Goal: Information Seeking & Learning: Learn about a topic

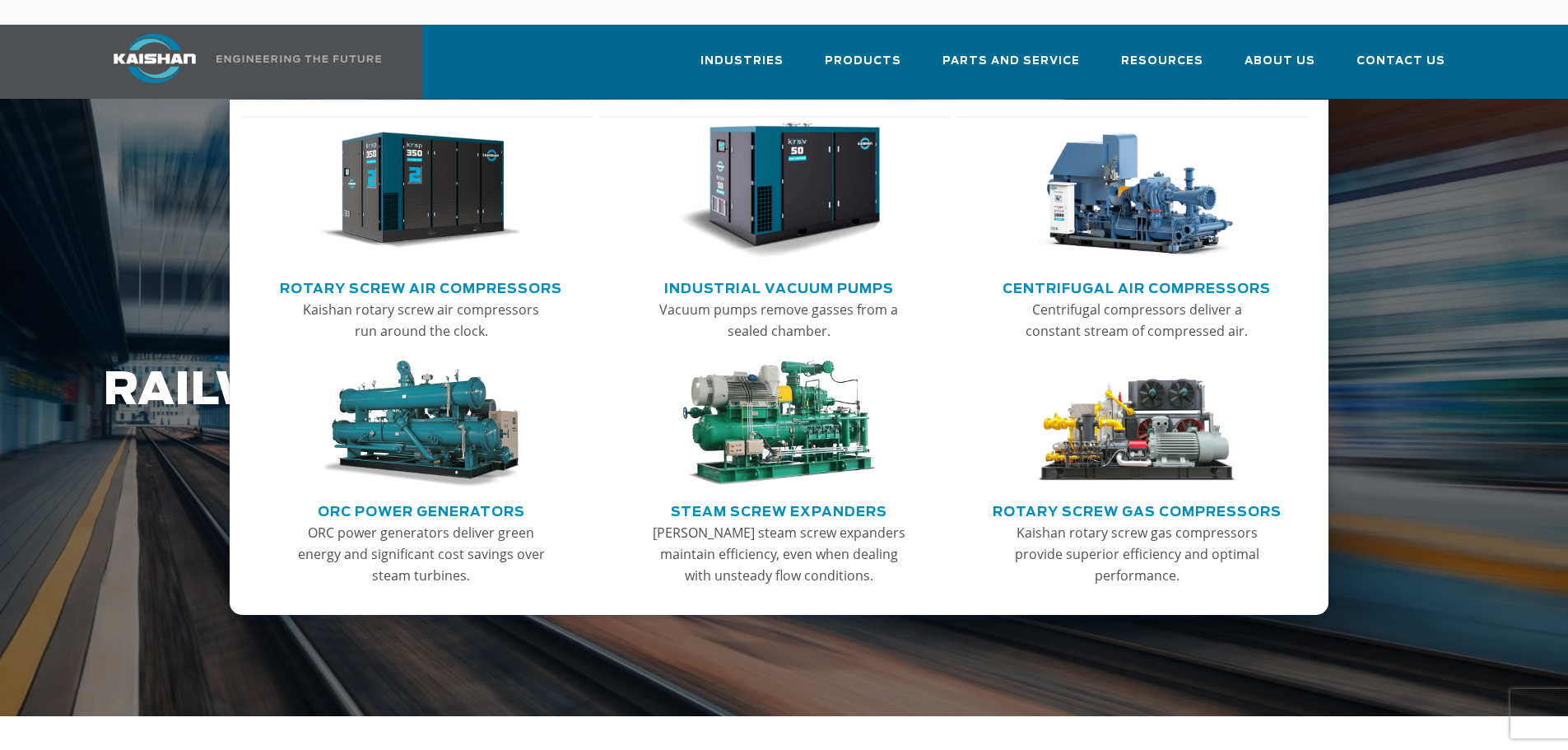
click at [424, 200] on img "Main menu" at bounding box center [420, 190] width 203 height 136
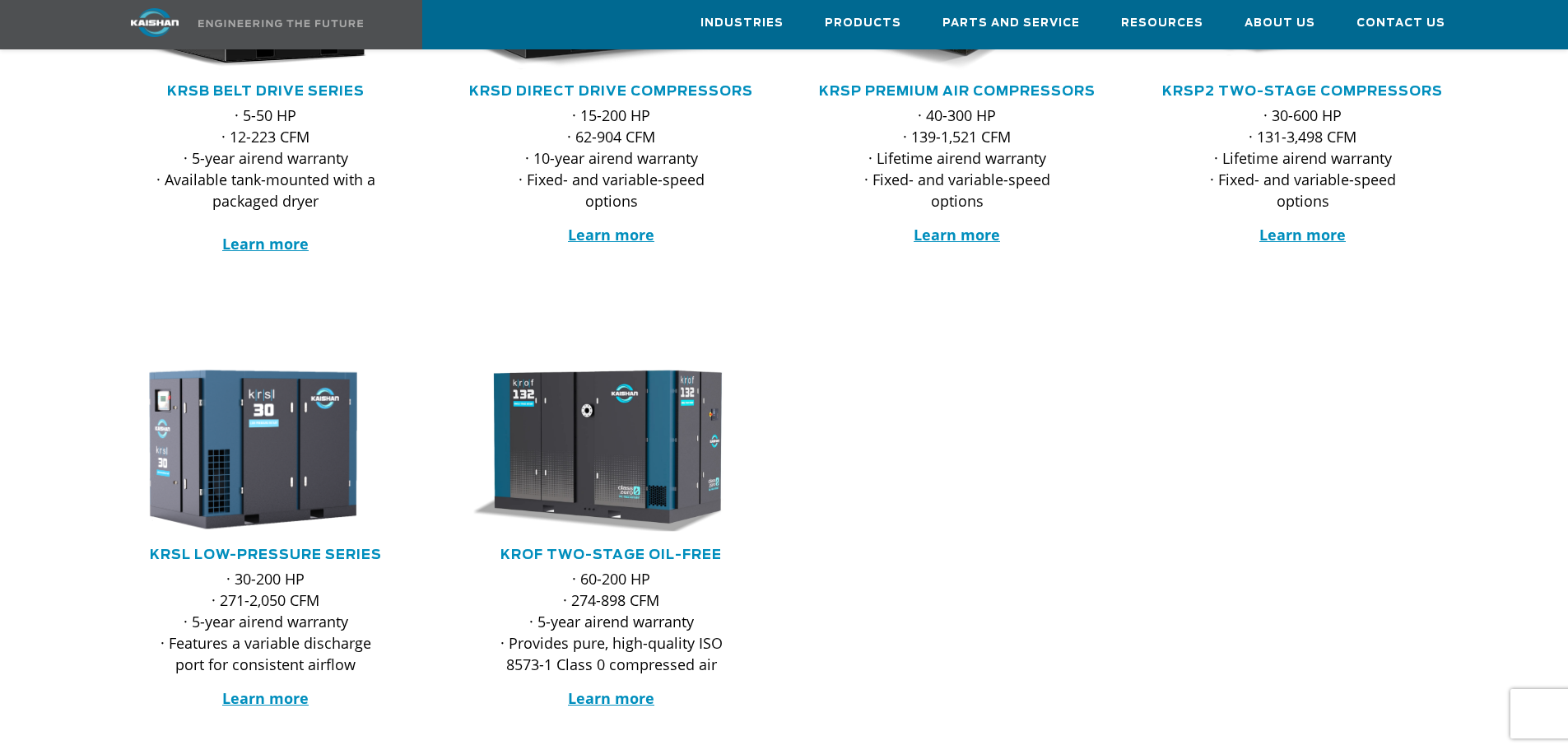
scroll to position [514, 0]
click at [592, 653] on div "· 60-200 HP · 274-898 CFM · 5-year airend warranty · Provides pure, high-qualit…" at bounding box center [612, 644] width 227 height 153
click at [599, 688] on strong "Learn more" at bounding box center [612, 698] width 86 height 20
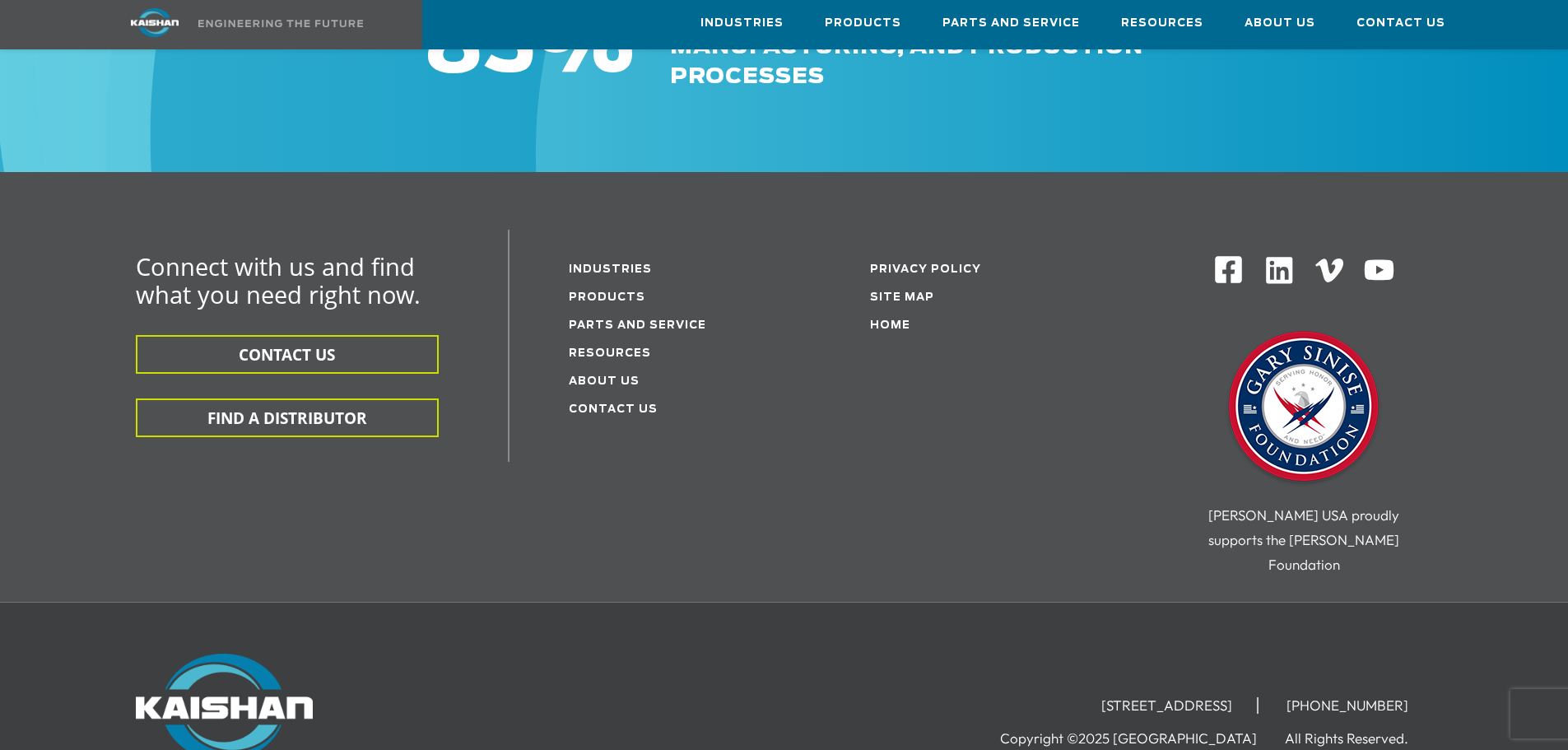
scroll to position [5843, 0]
